Goal: Use online tool/utility

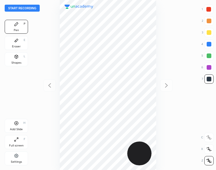
click at [26, 8] on button "Start recording" at bounding box center [22, 8] width 35 height 7
click at [25, 60] on div "Shapes L" at bounding box center [16, 59] width 23 height 14
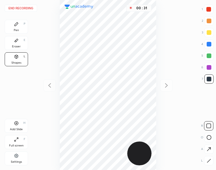
click at [209, 135] on icon at bounding box center [208, 137] width 5 height 5
click at [15, 24] on icon at bounding box center [16, 24] width 5 height 5
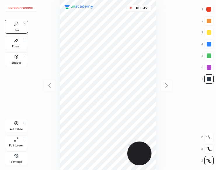
click at [9, 59] on div "Shapes L" at bounding box center [16, 59] width 23 height 14
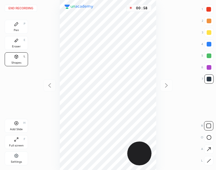
click at [20, 56] on div "Shapes L" at bounding box center [16, 59] width 23 height 14
click at [209, 138] on icon at bounding box center [208, 137] width 5 height 5
click at [18, 23] on icon at bounding box center [16, 24] width 5 height 5
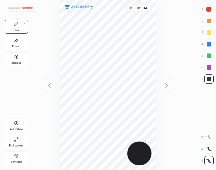
click at [20, 7] on button "End recording" at bounding box center [21, 8] width 32 height 7
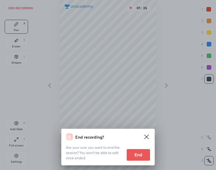
click at [144, 153] on button "End" at bounding box center [137, 155] width 23 height 12
